Goal: Transaction & Acquisition: Purchase product/service

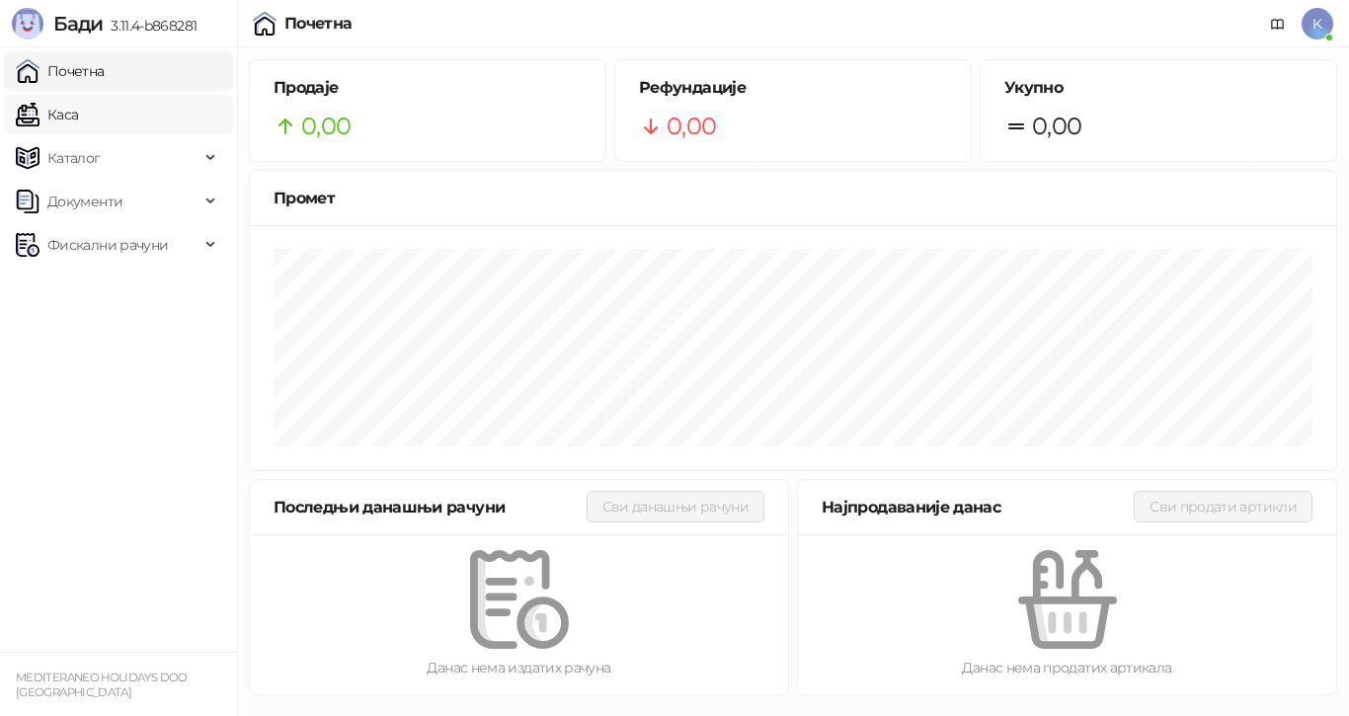
click at [78, 110] on link "Каса" at bounding box center [47, 115] width 62 height 40
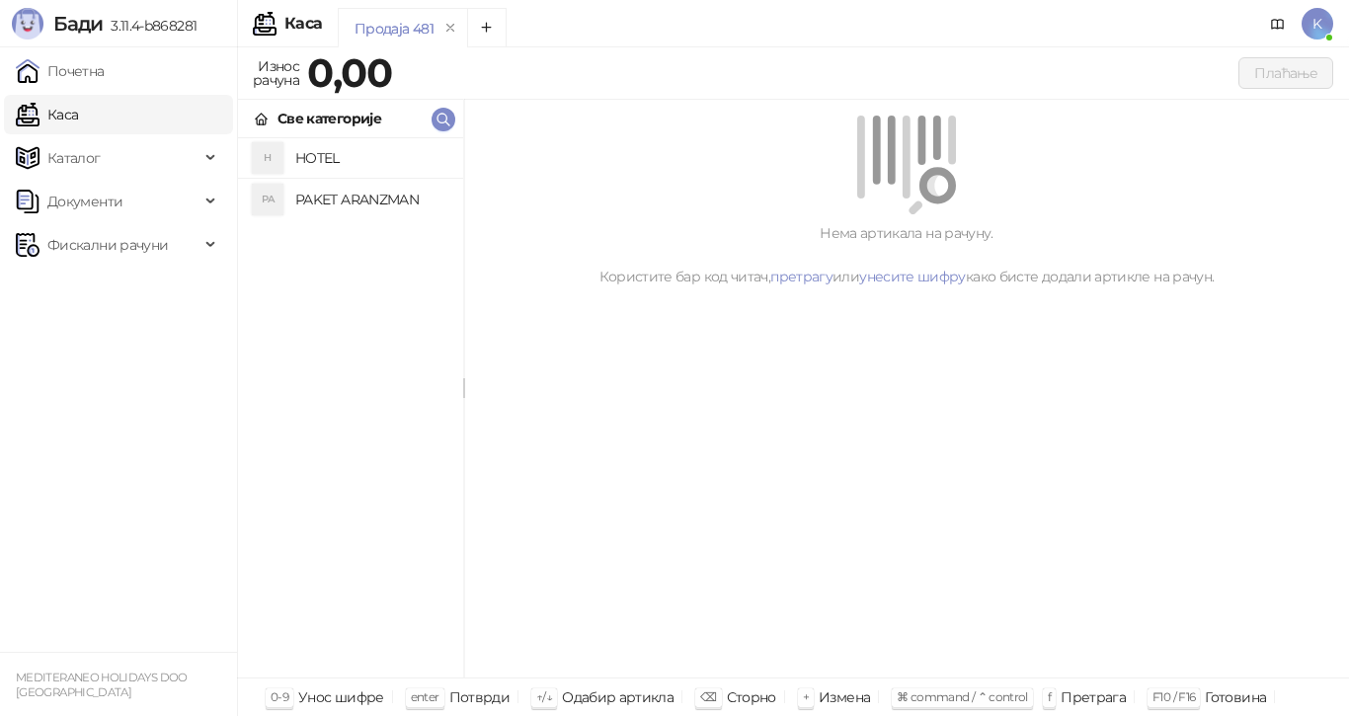
click at [349, 200] on h4 "PAKET ARANZMAN" at bounding box center [371, 200] width 152 height 32
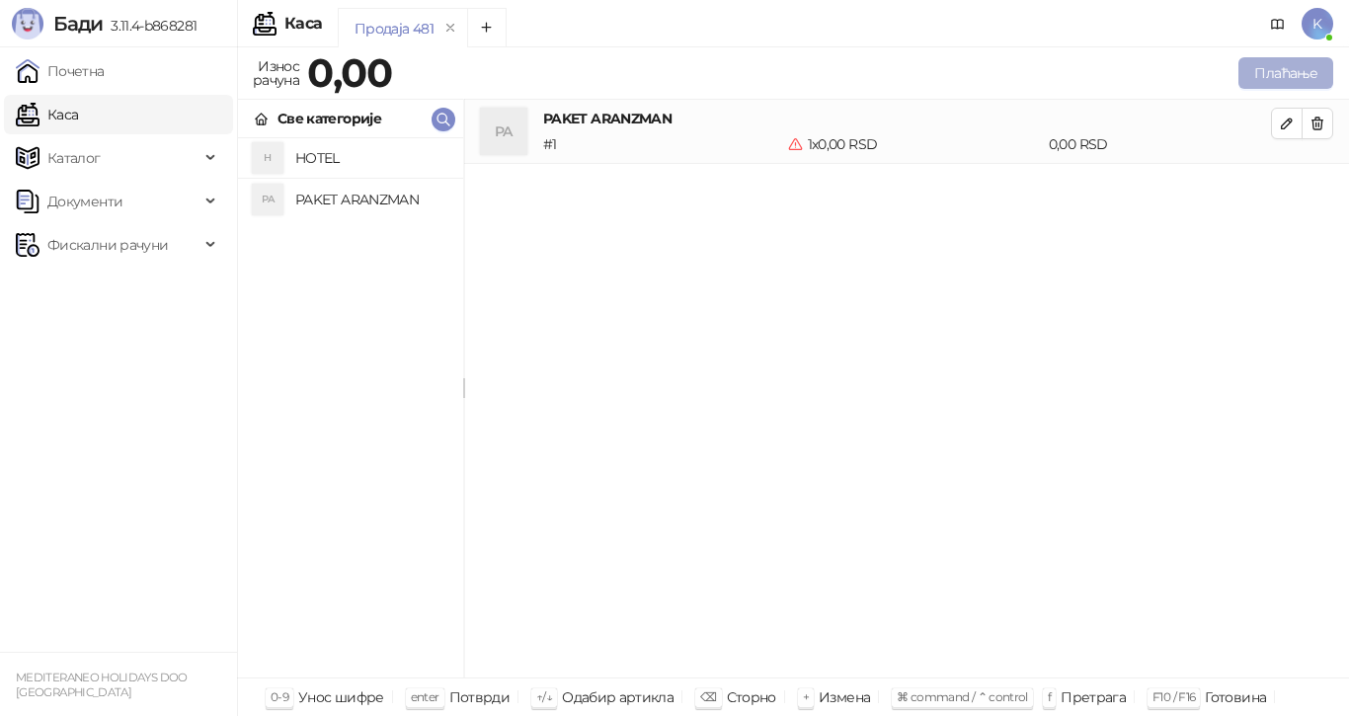
click at [1261, 69] on button "Плаћање" at bounding box center [1286, 73] width 95 height 32
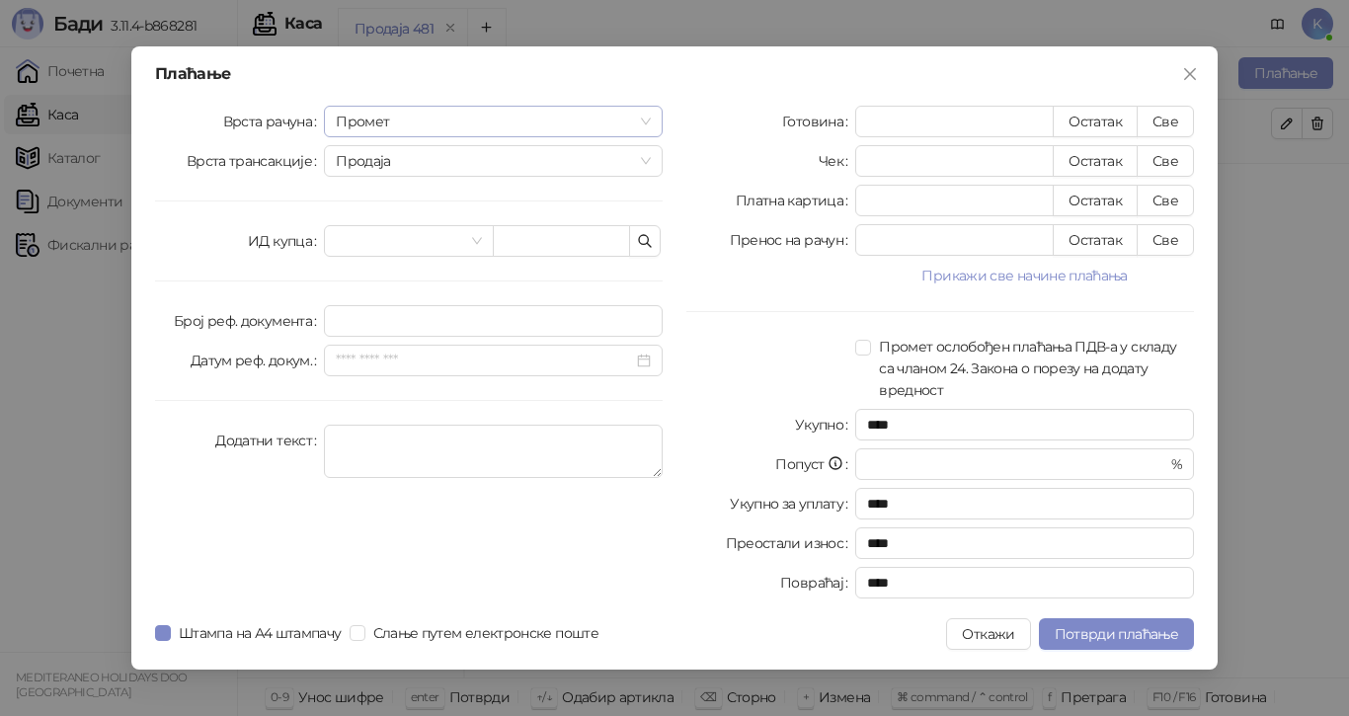
click at [646, 121] on span "Промет" at bounding box center [493, 122] width 315 height 30
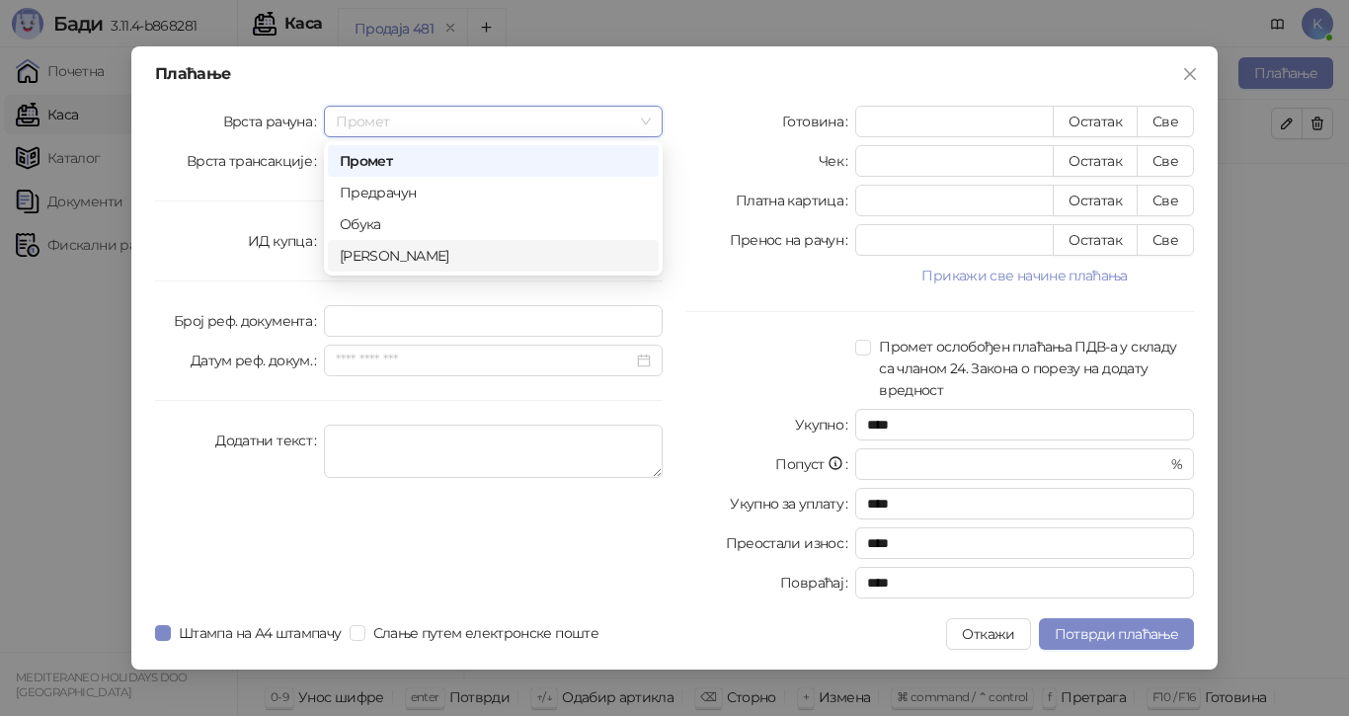
click at [443, 257] on div "[PERSON_NAME]" at bounding box center [493, 256] width 307 height 22
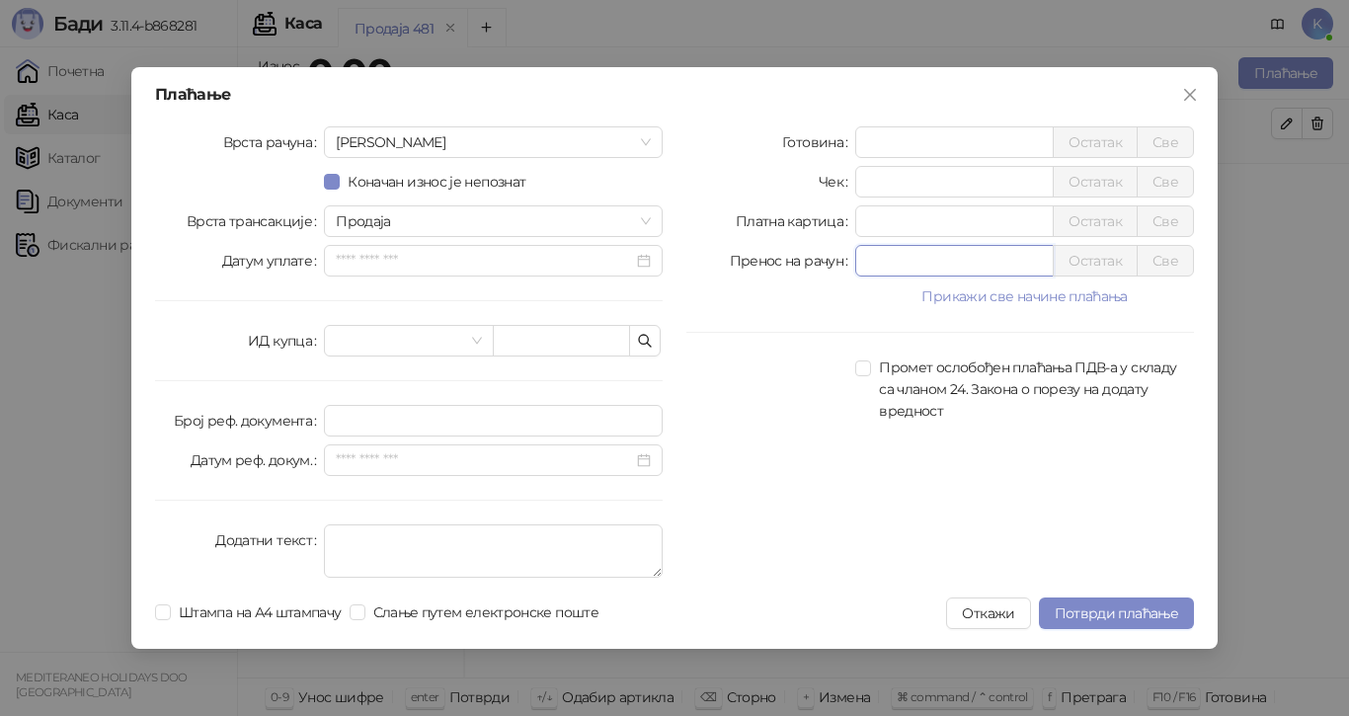
drag, startPoint x: 884, startPoint y: 258, endPoint x: 803, endPoint y: 283, distance: 85.0
click at [796, 264] on div "Пренос на рачун * Остатак Све" at bounding box center [940, 261] width 508 height 32
type input "****"
click at [375, 606] on span "Слање путем електронске поште" at bounding box center [485, 612] width 241 height 22
click at [1129, 610] on span "Потврди плаћање" at bounding box center [1116, 613] width 123 height 18
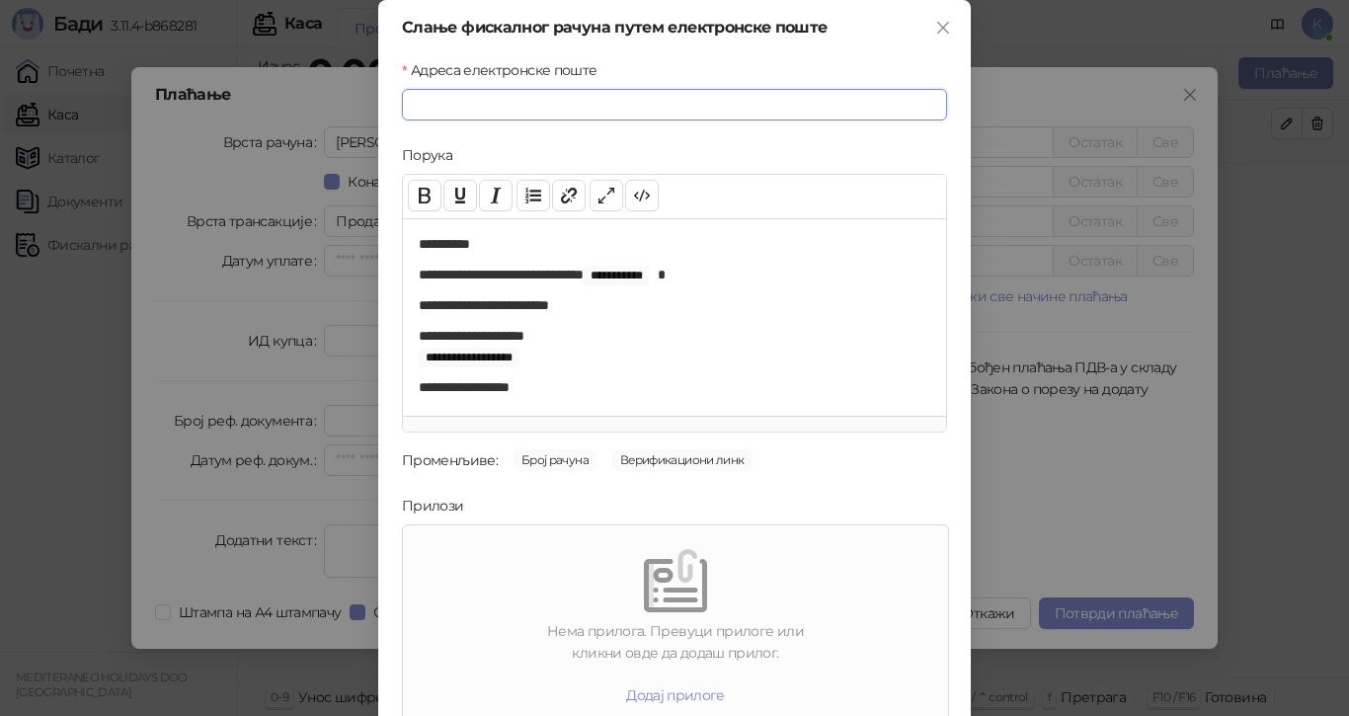
click at [598, 110] on input "Адреса електронске поште" at bounding box center [674, 105] width 545 height 32
paste input "**********"
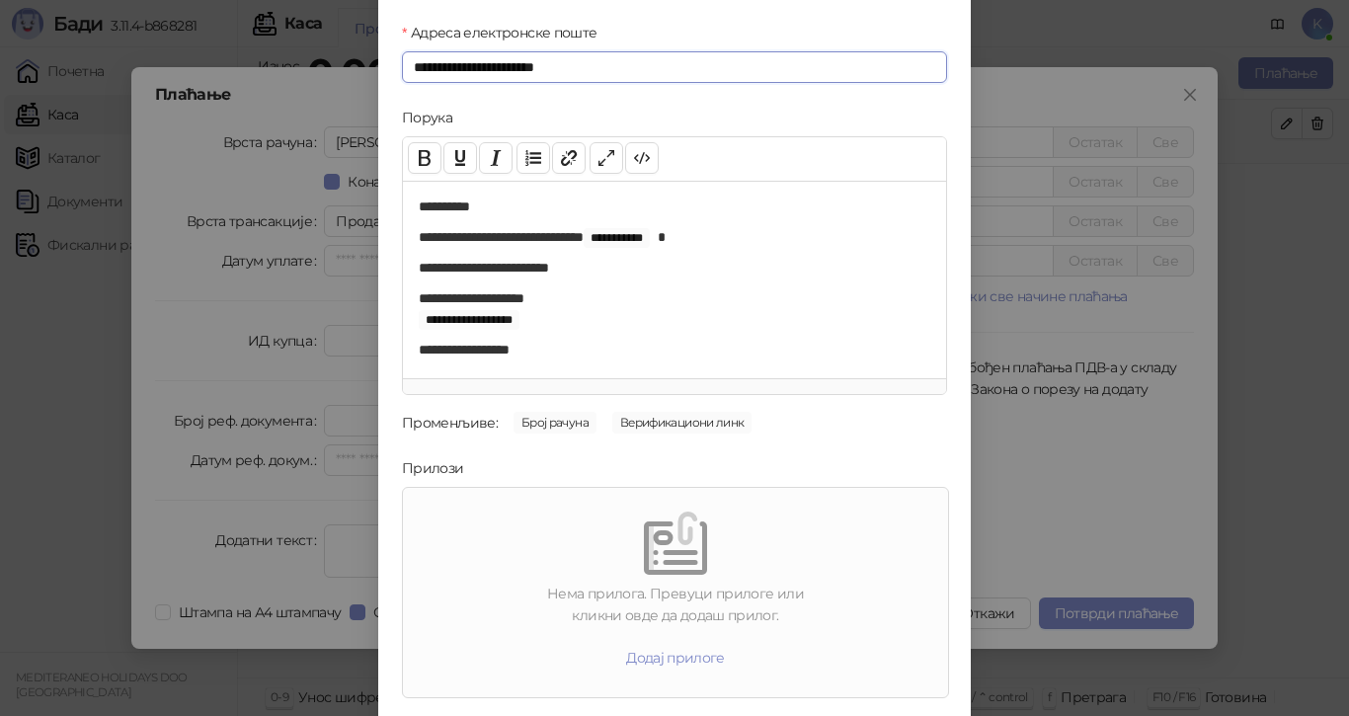
scroll to position [95, 0]
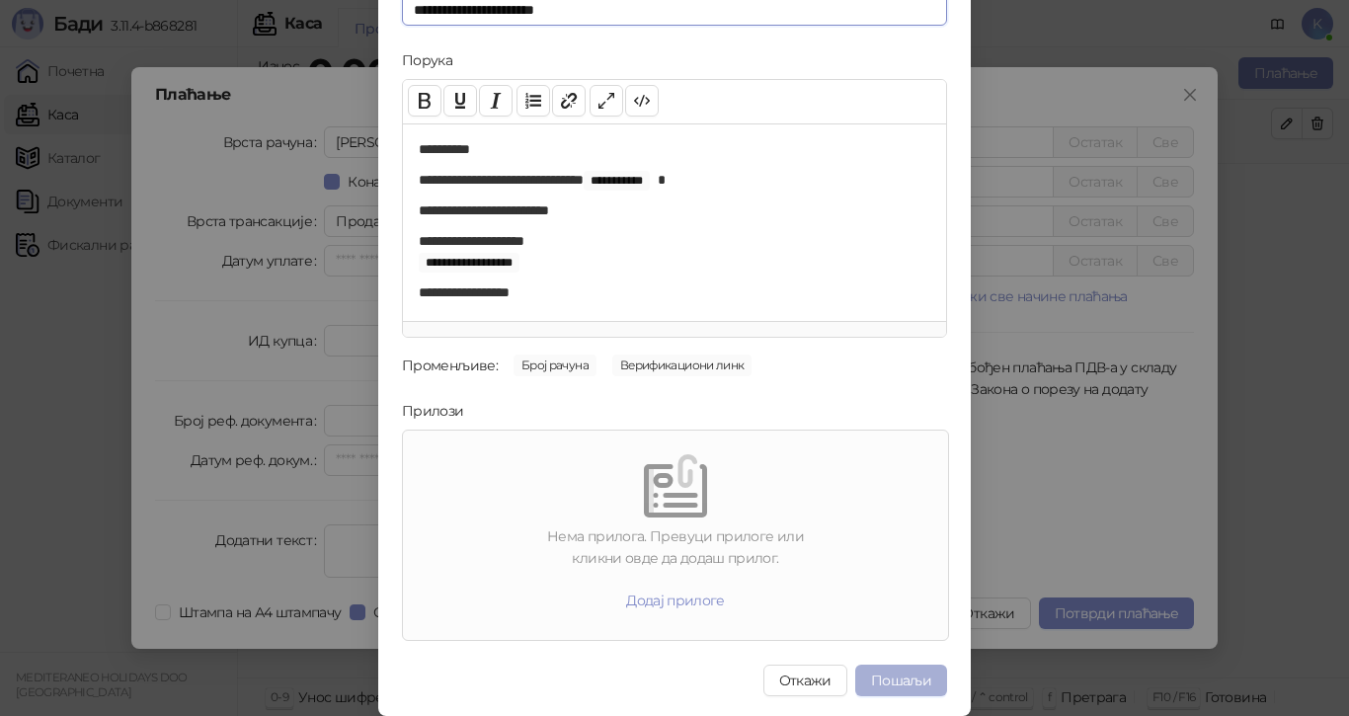
type input "**********"
click at [890, 679] on button "Пошаљи" at bounding box center [901, 681] width 92 height 32
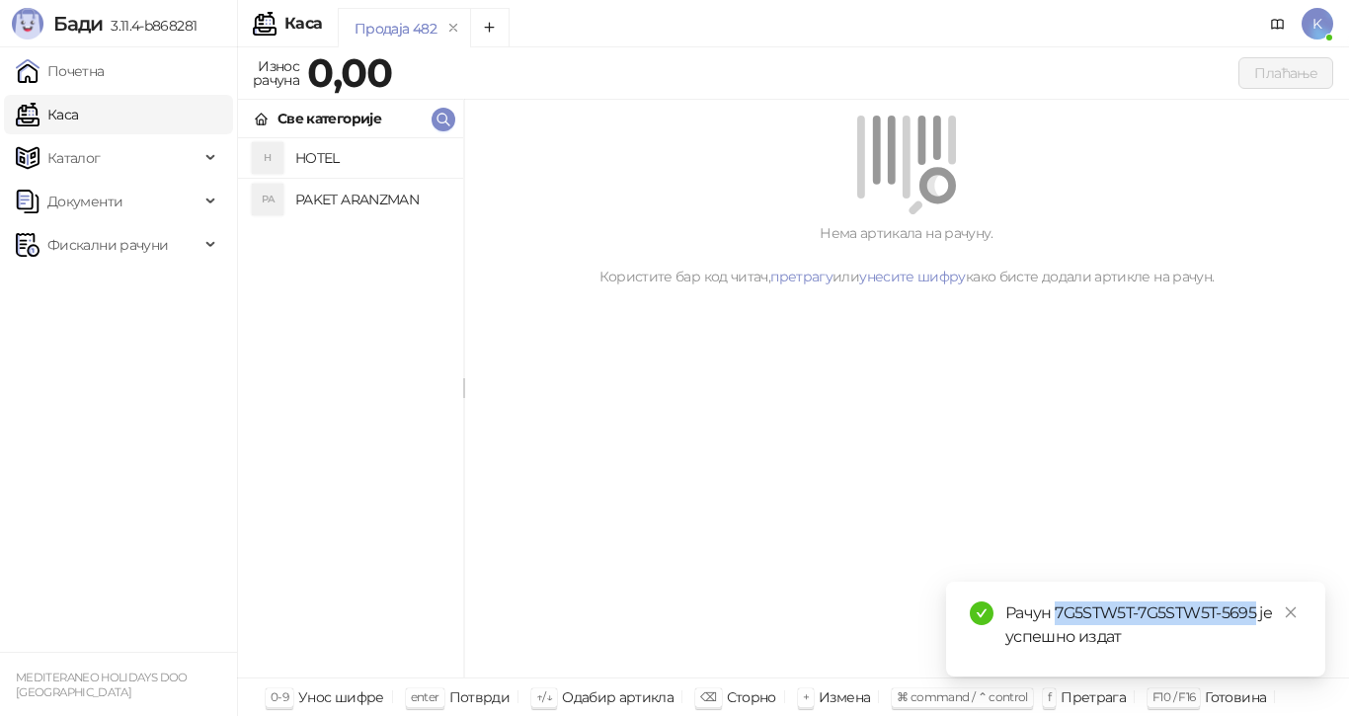
drag, startPoint x: 1254, startPoint y: 615, endPoint x: 1055, endPoint y: 614, distance: 199.5
click at [1055, 615] on div "Рачун 7G5STW5T-7G5STW5T-5695 је успешно издат" at bounding box center [1153, 624] width 296 height 47
copy div "7G5STW5T-7G5STW5T-5695"
